Goal: Task Accomplishment & Management: Complete application form

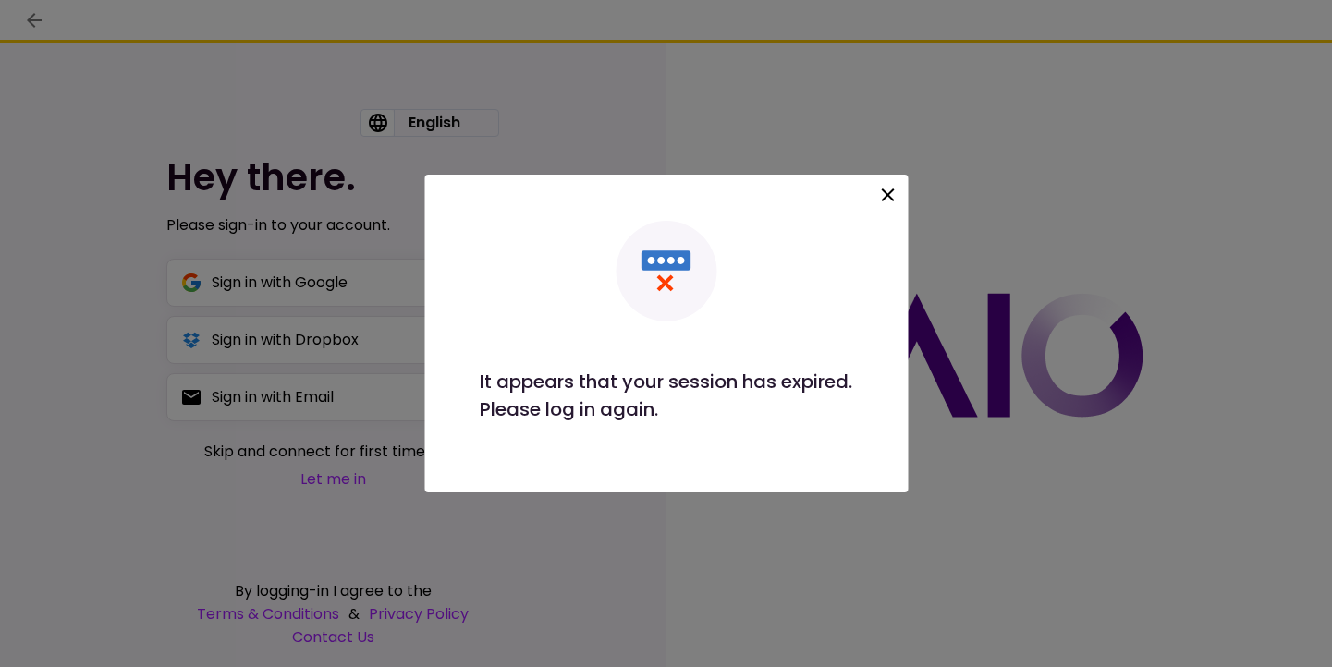
click at [886, 187] on icon at bounding box center [887, 195] width 22 height 22
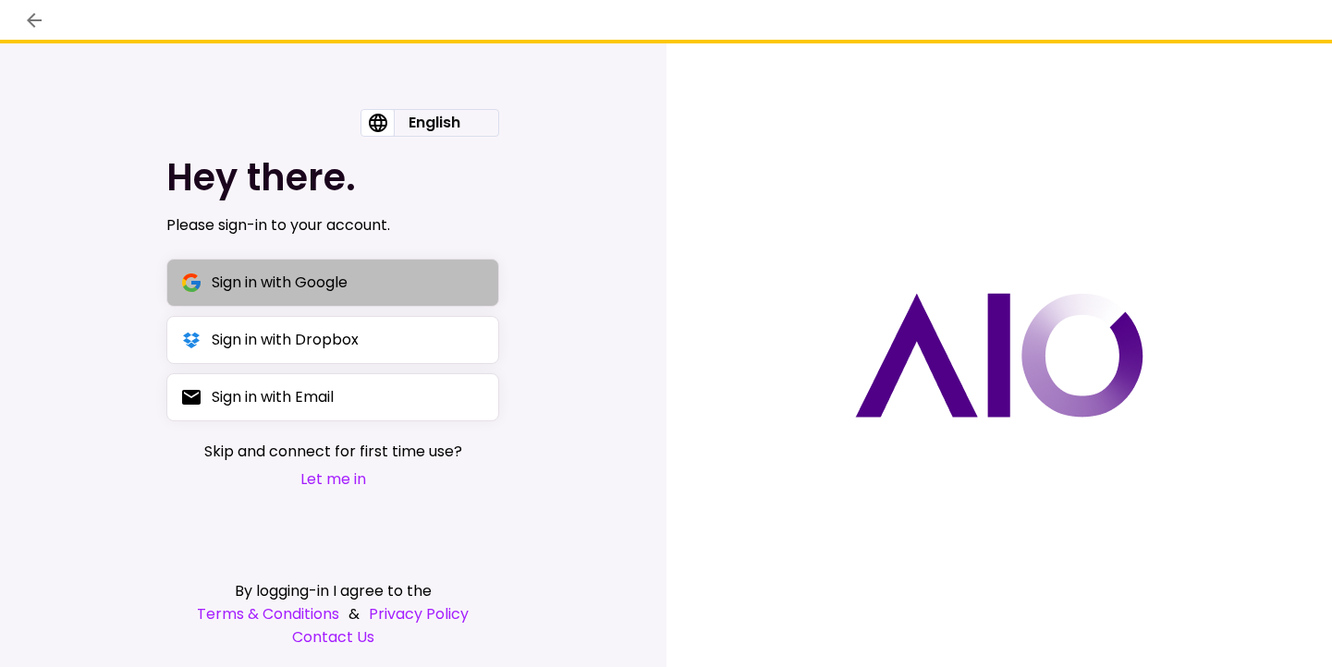
click at [456, 282] on button "Sign in with Google" at bounding box center [332, 283] width 333 height 48
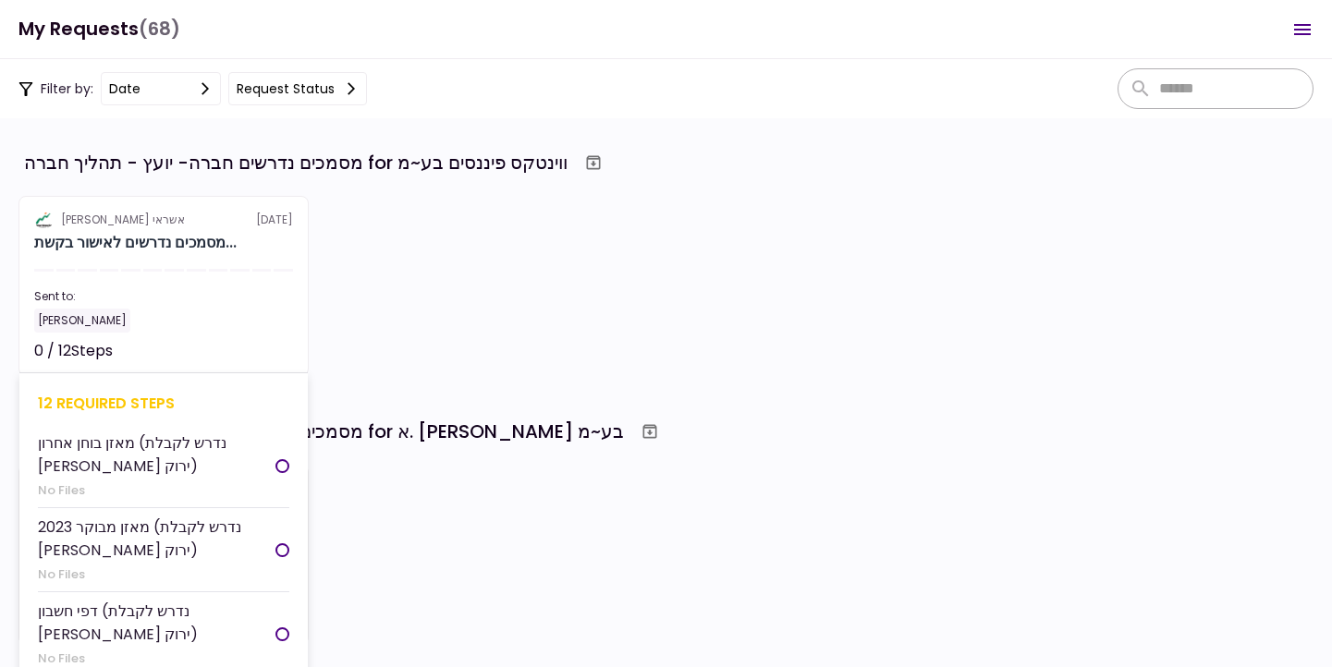
click at [301, 286] on section "אלטשולר שחם אשראי [DATE] מסמכים נדרשים לאישור בקשת... Sent to: [PERSON_NAME] 0 …" at bounding box center [163, 286] width 290 height 180
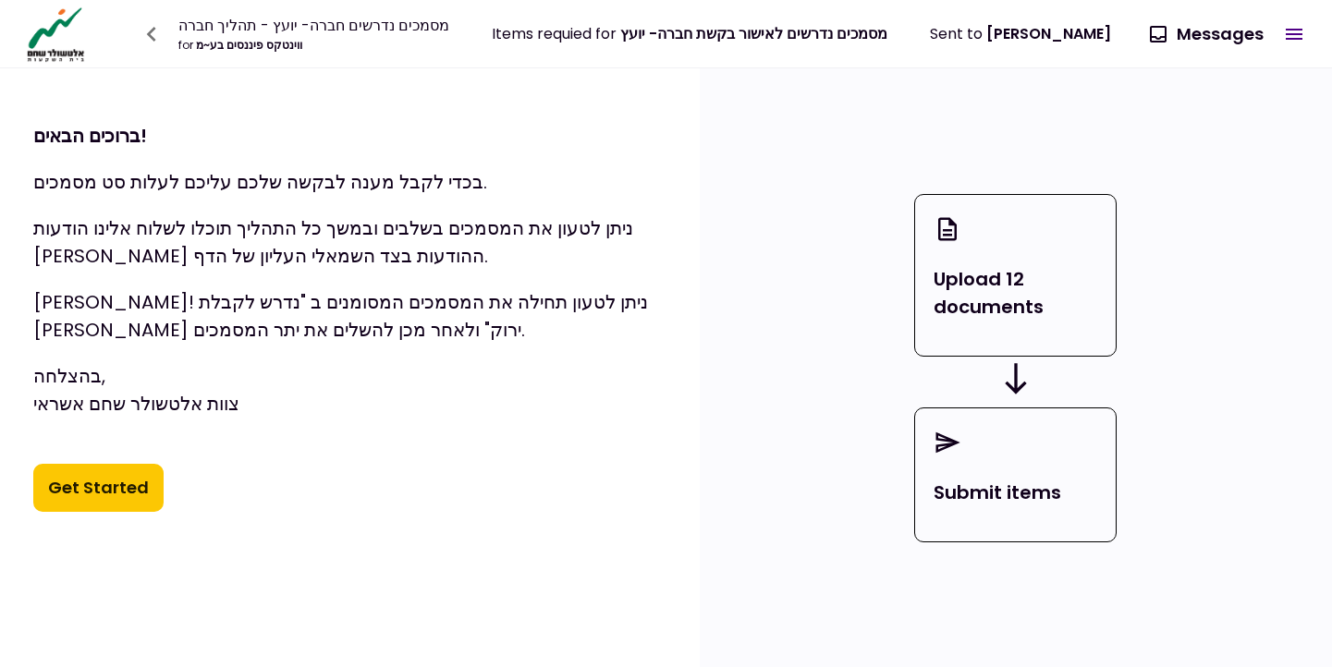
click at [131, 490] on button "Get Started" at bounding box center [98, 488] width 130 height 48
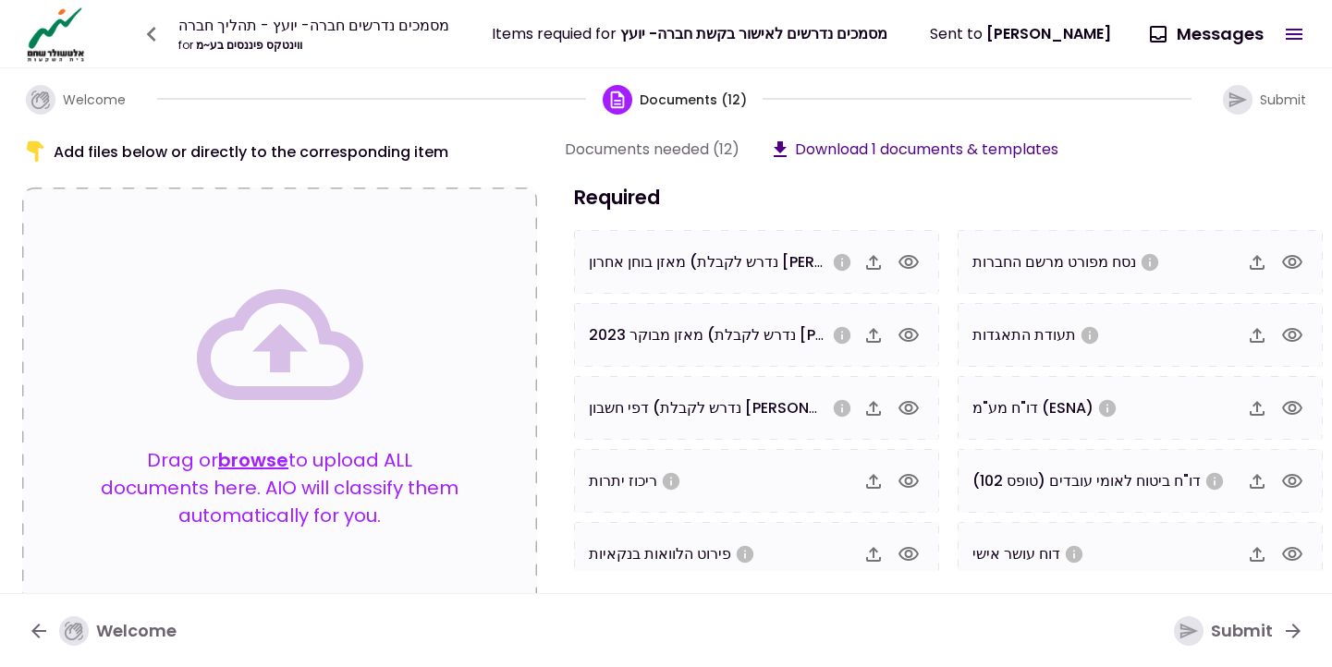
click at [905, 267] on icon "button" at bounding box center [909, 262] width 20 height 14
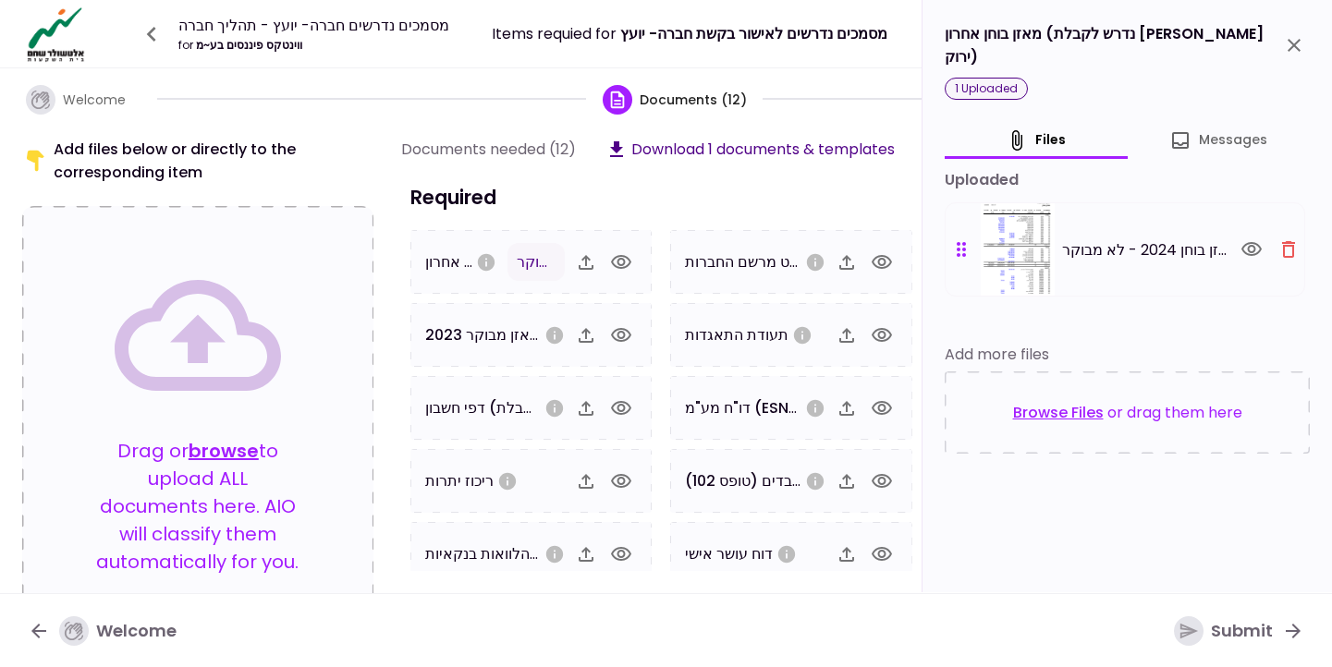
click at [1292, 39] on icon "close" at bounding box center [1294, 45] width 13 height 13
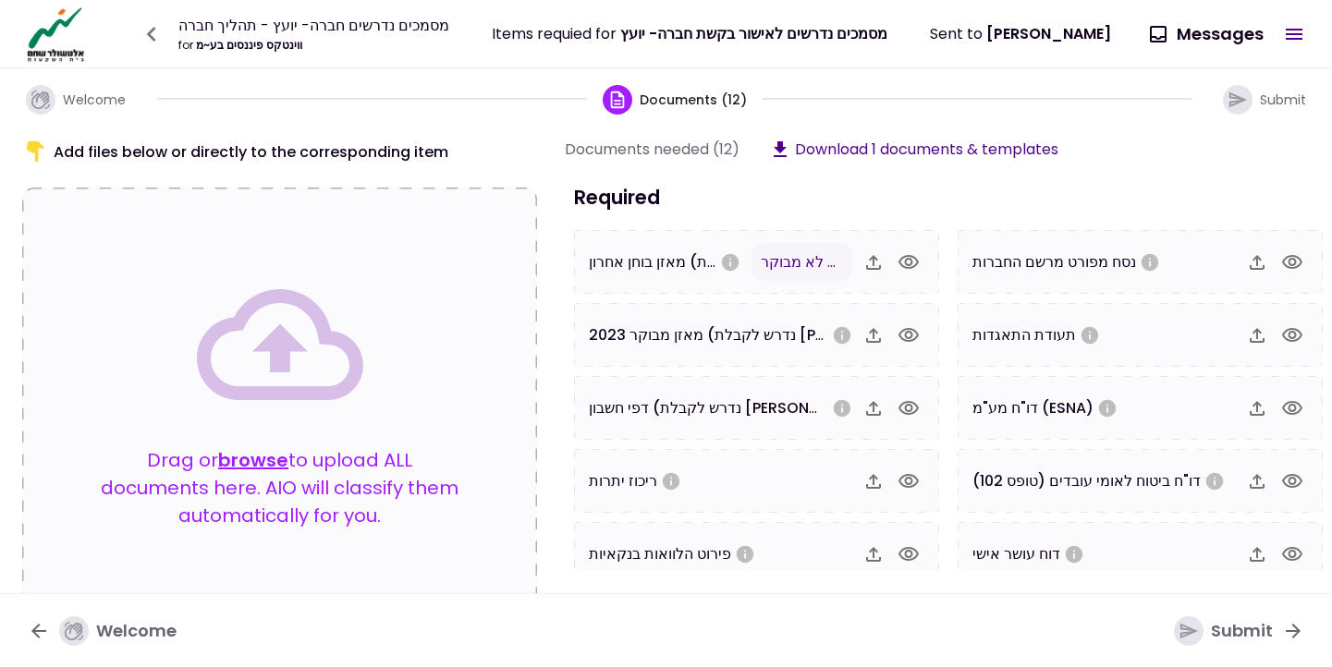
click at [914, 329] on icon "button" at bounding box center [909, 335] width 22 height 22
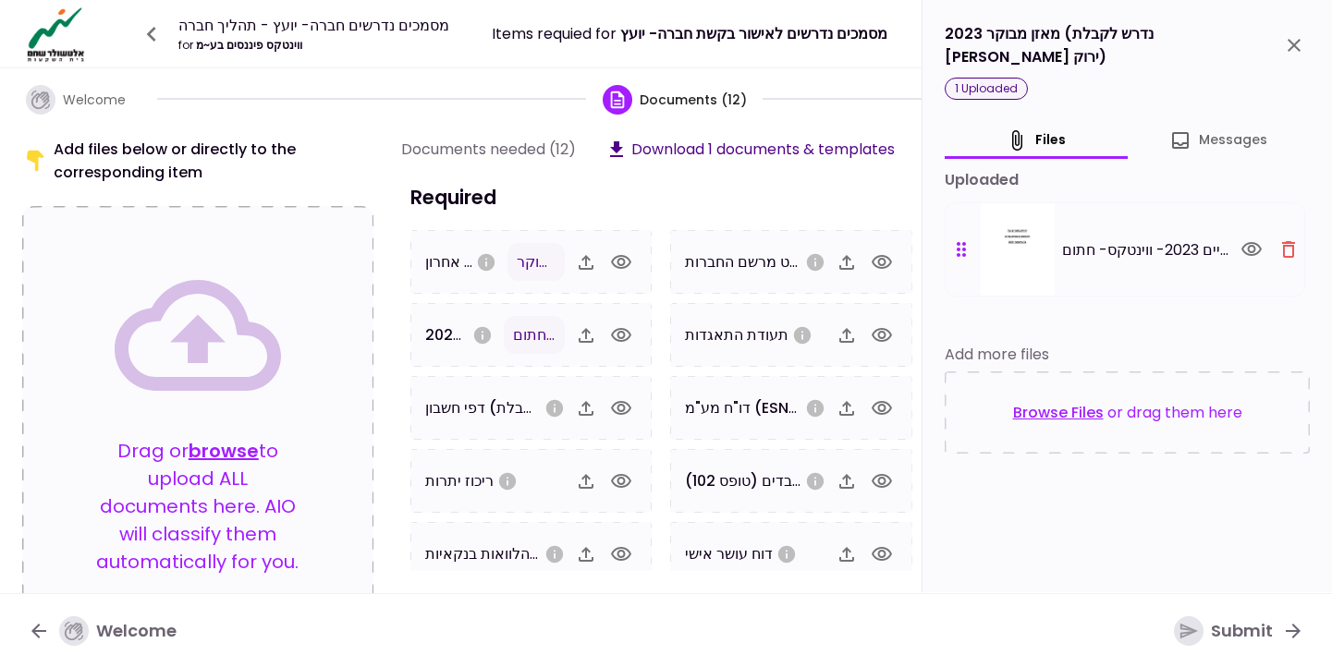
click at [1289, 43] on icon "close" at bounding box center [1294, 45] width 13 height 13
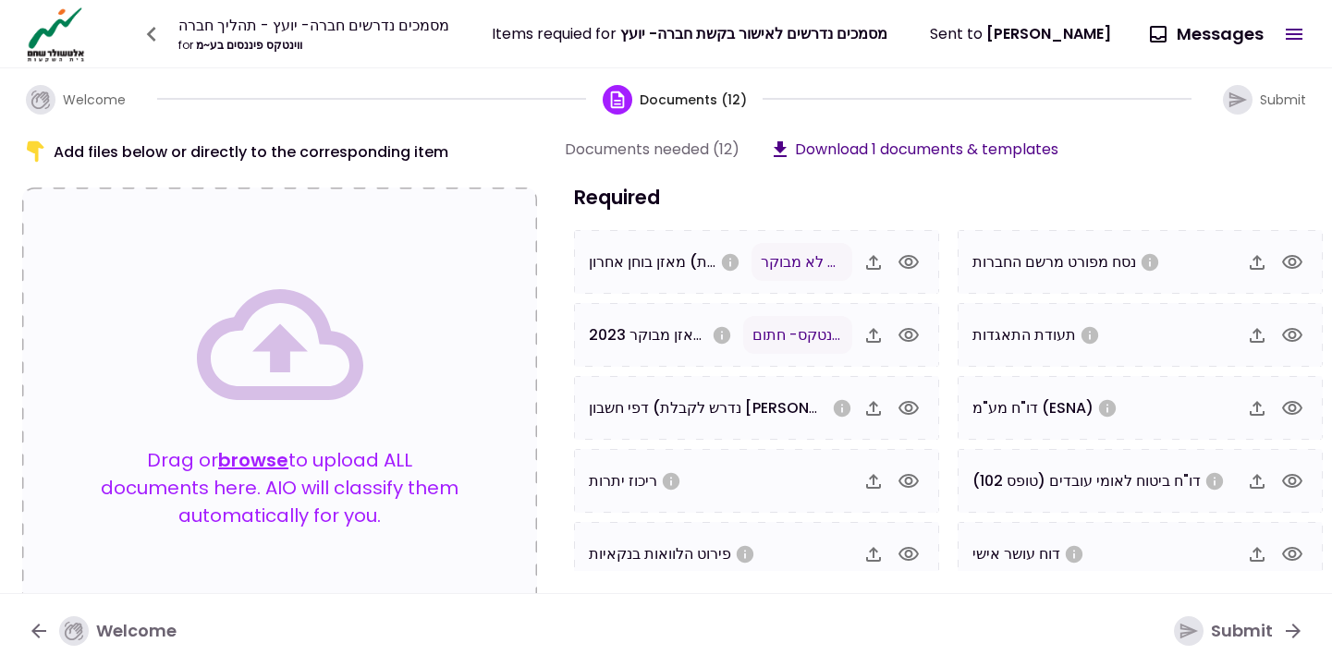
click at [911, 402] on icon "button" at bounding box center [909, 408] width 20 height 14
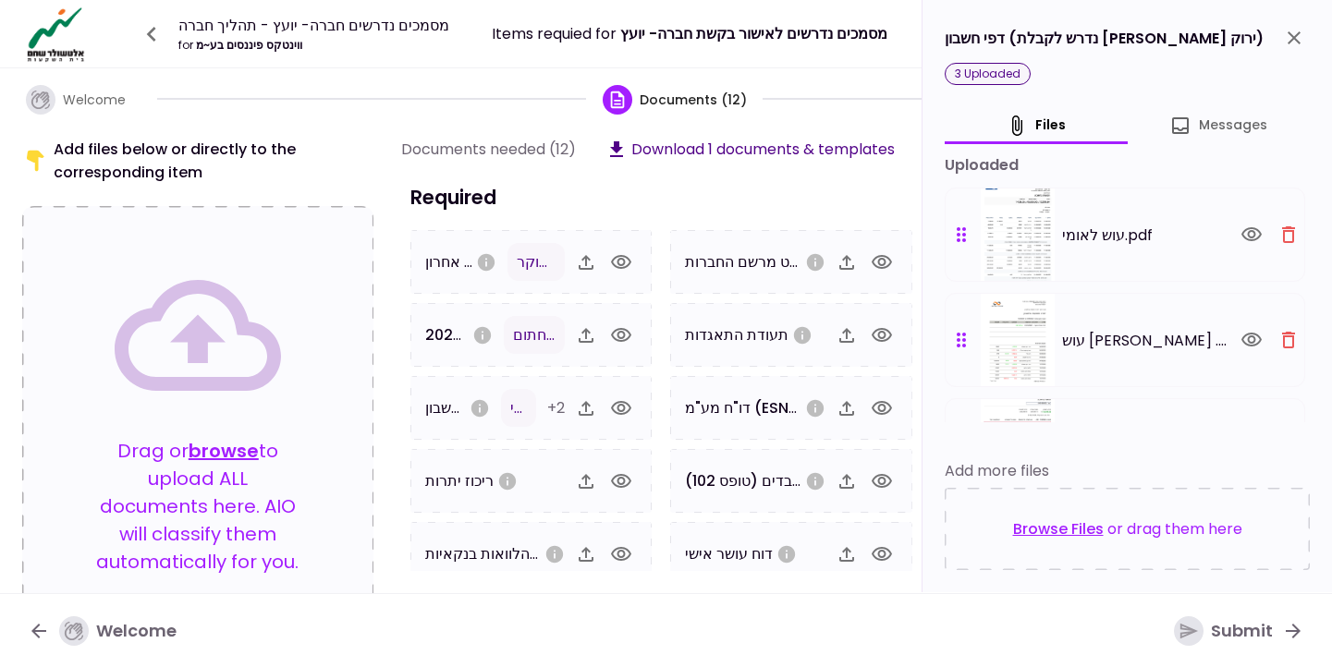
click at [619, 480] on icon "button" at bounding box center [621, 482] width 22 height 22
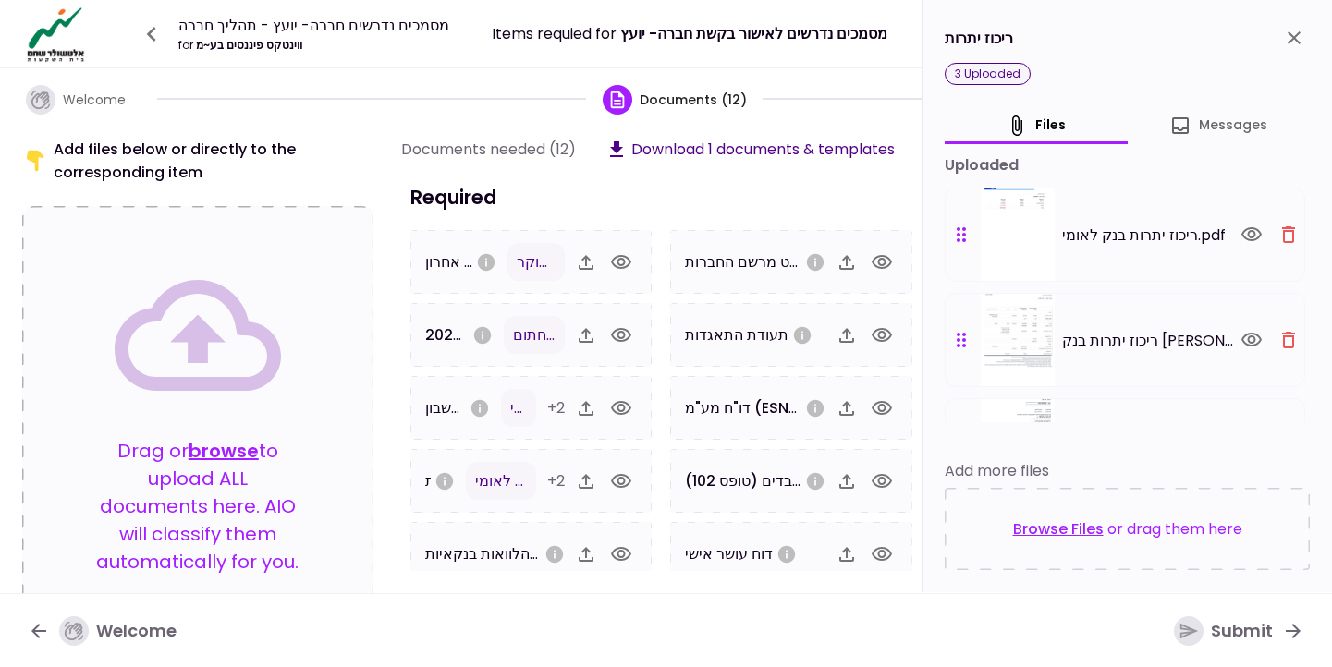
click at [621, 548] on icon "button" at bounding box center [621, 554] width 20 height 14
click at [1294, 46] on icon "close" at bounding box center [1294, 38] width 22 height 22
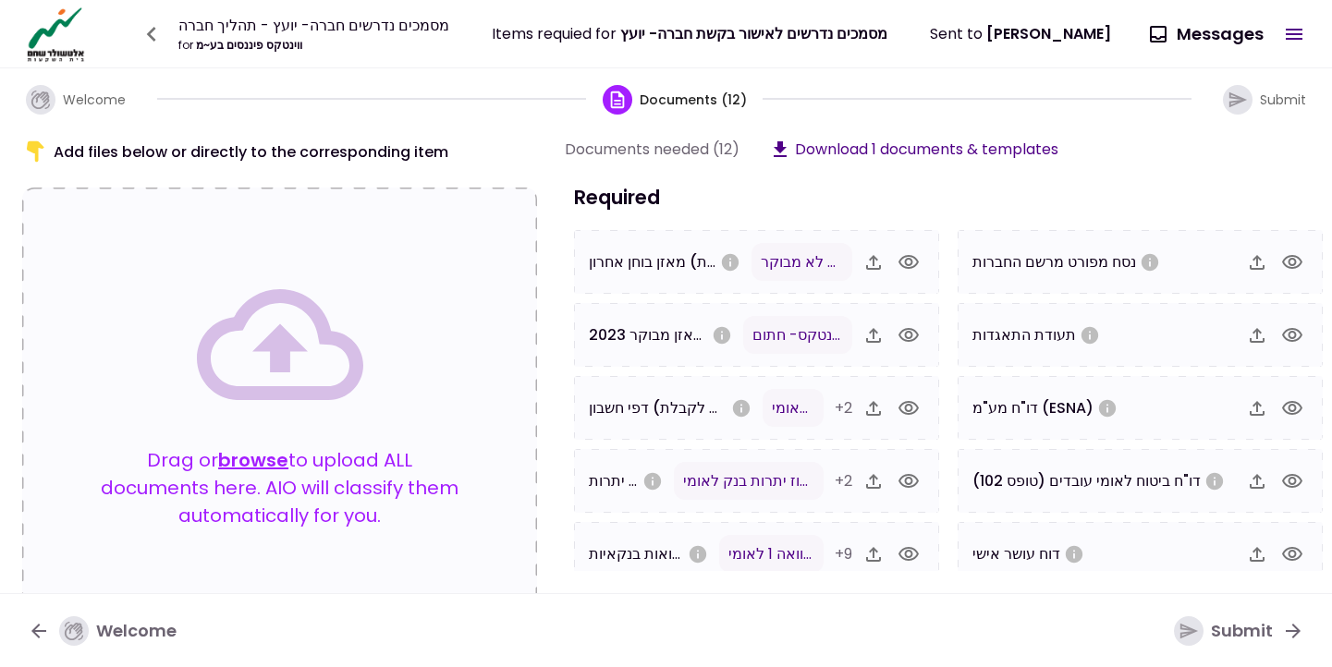
click at [1287, 409] on icon "button" at bounding box center [1292, 408] width 22 height 22
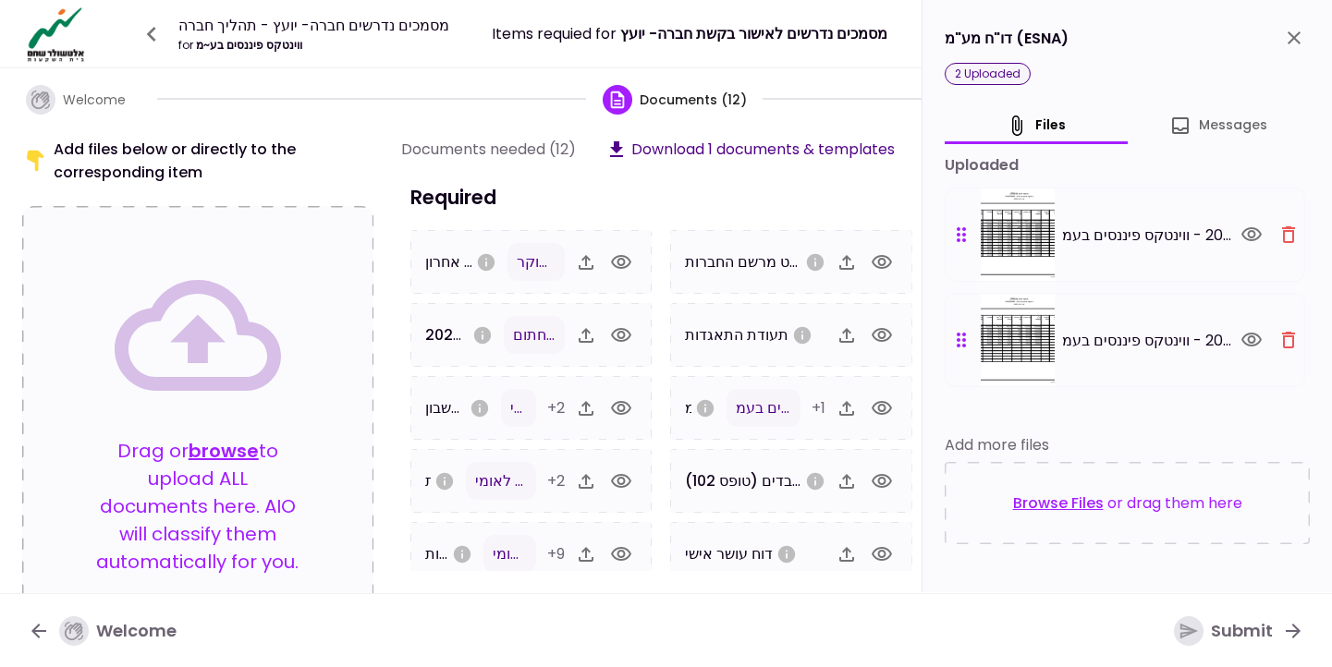
click at [1290, 31] on icon "close" at bounding box center [1294, 38] width 22 height 22
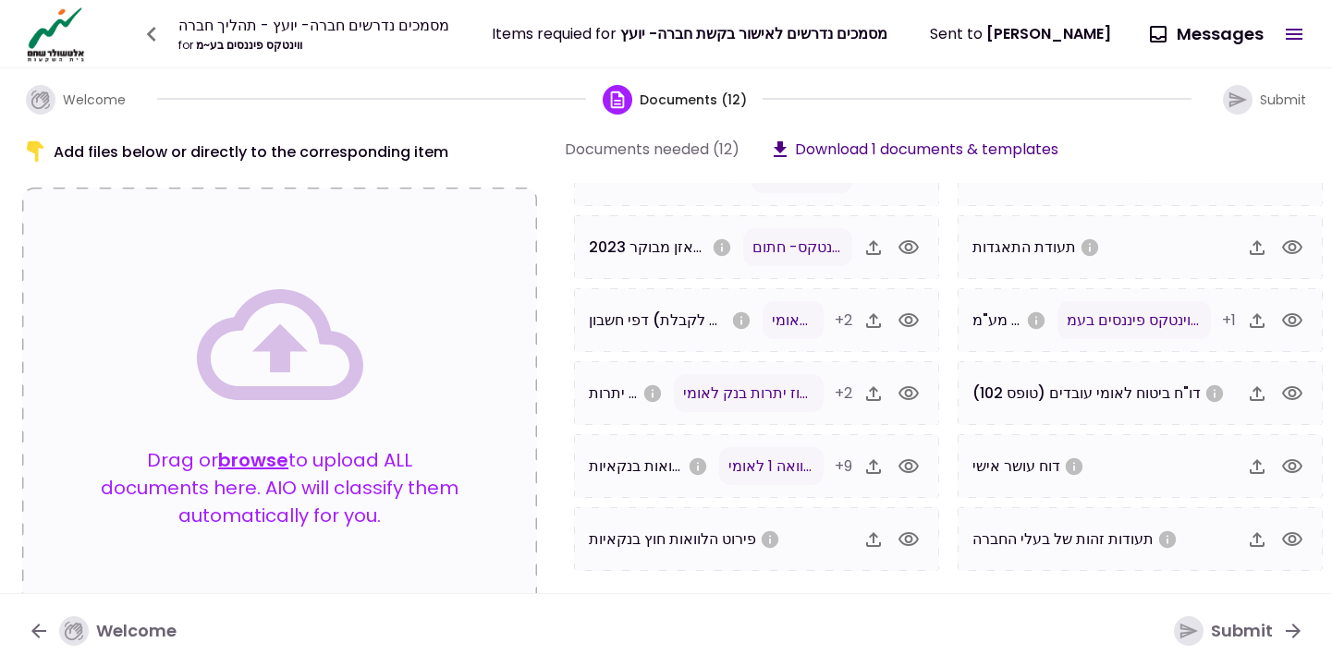
scroll to position [88, 0]
click at [1206, 623] on div "Submit" at bounding box center [1223, 632] width 99 height 30
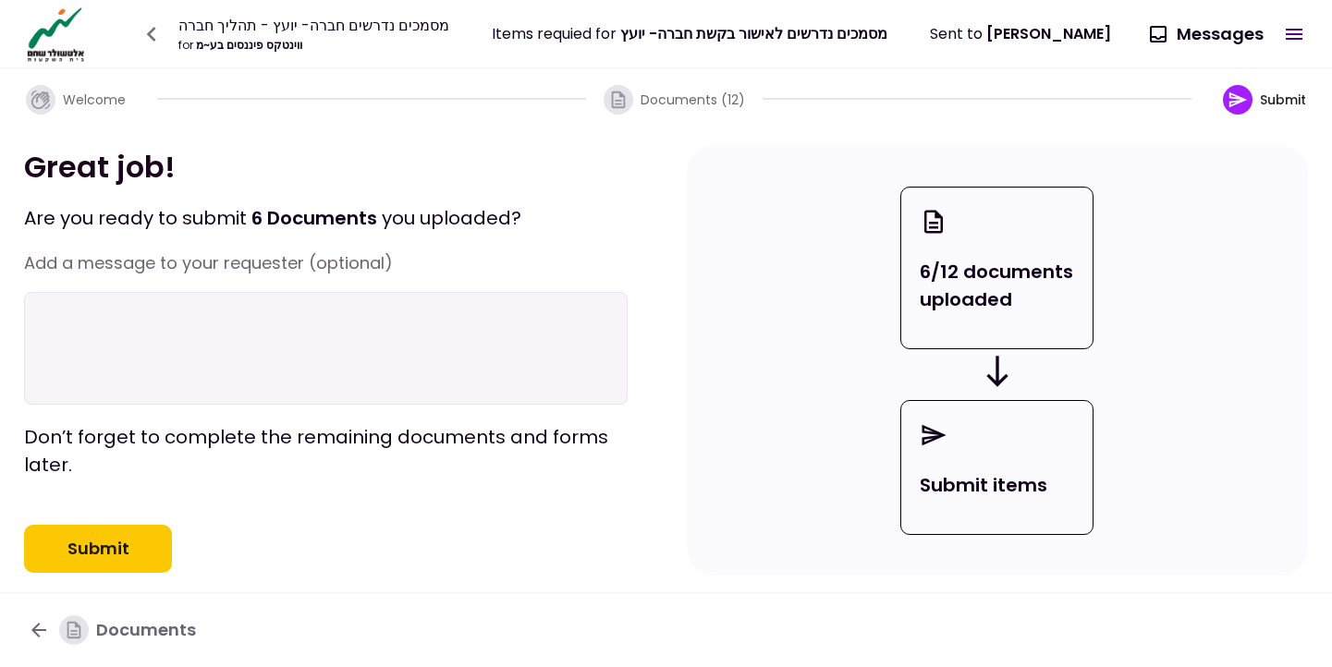
click at [110, 573] on button "Submit" at bounding box center [98, 549] width 148 height 48
